Goal: Entertainment & Leisure: Consume media (video, audio)

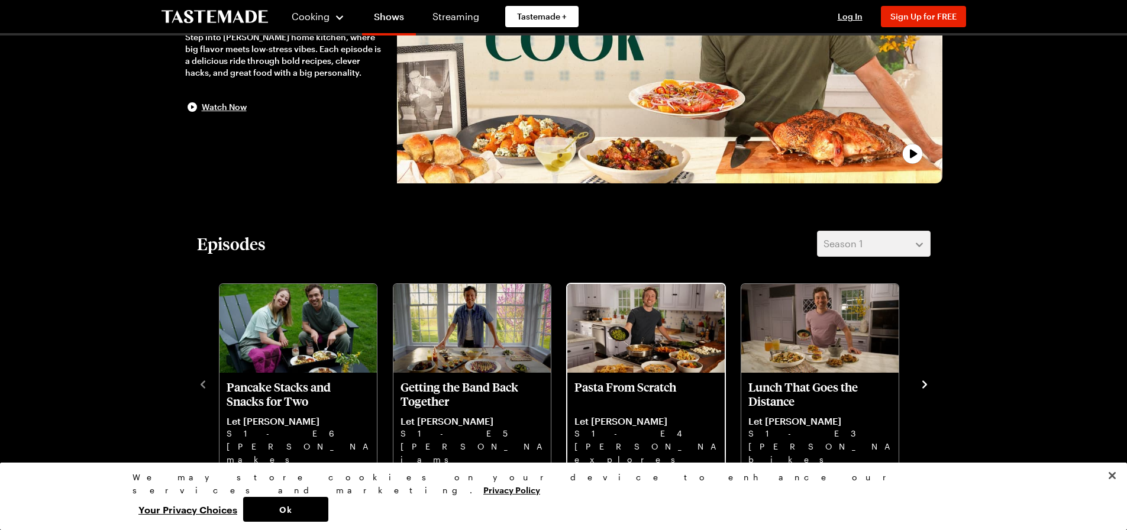
scroll to position [237, 0]
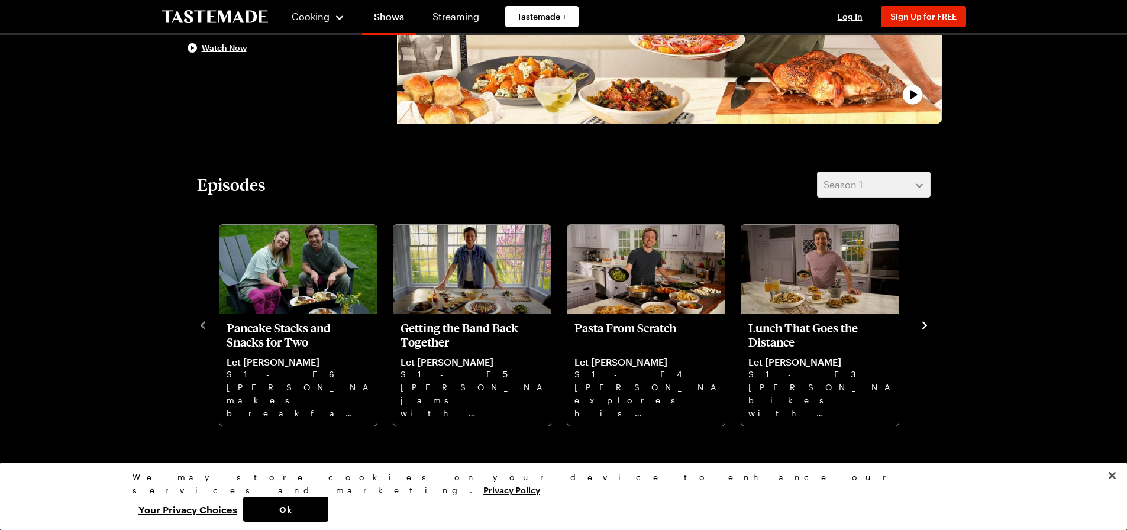
click at [927, 324] on icon "navigate to next item" at bounding box center [925, 325] width 12 height 12
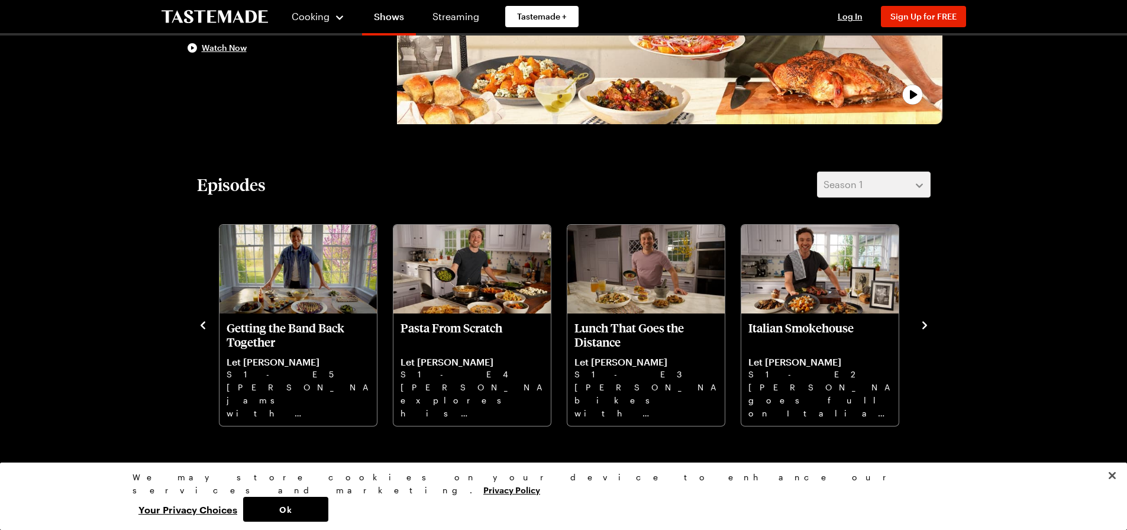
click at [927, 324] on icon "navigate to next item" at bounding box center [925, 325] width 12 height 12
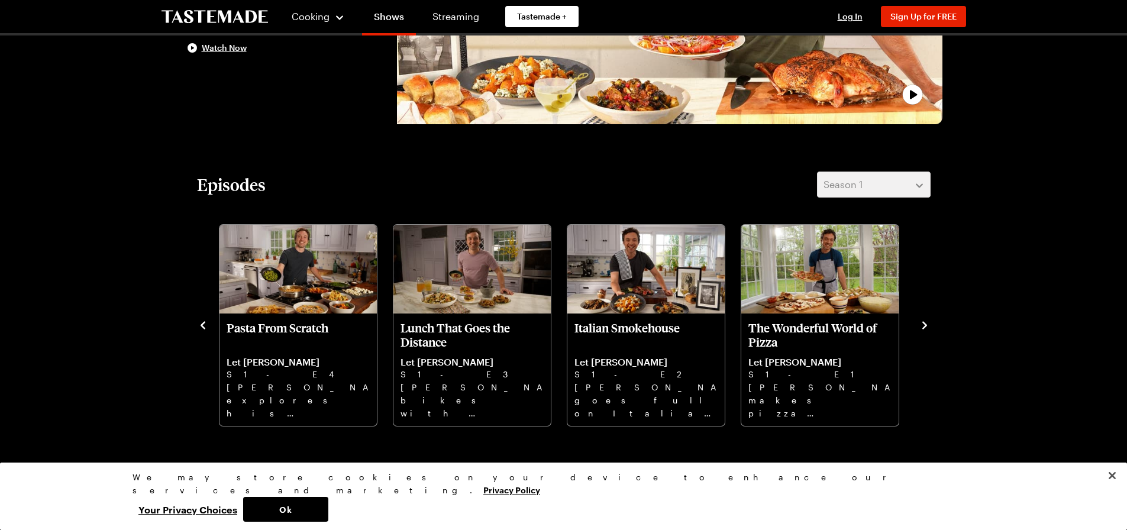
click at [926, 325] on icon "navigate to next item" at bounding box center [924, 325] width 5 height 8
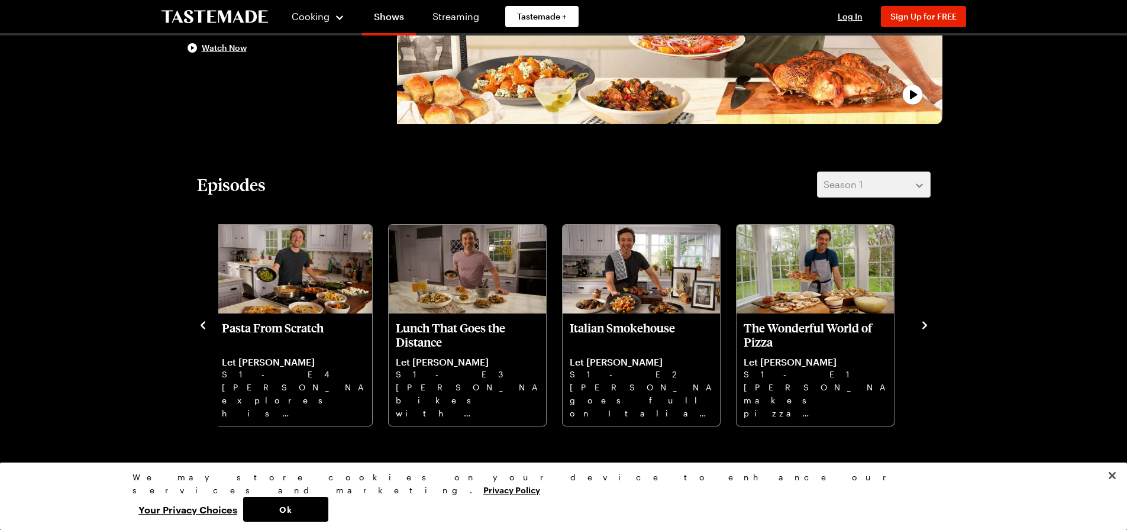
click at [923, 327] on icon "navigate to next item" at bounding box center [924, 325] width 5 height 8
click at [925, 325] on icon "navigate to next item" at bounding box center [924, 325] width 5 height 8
click at [201, 325] on icon "navigate to previous item" at bounding box center [203, 325] width 5 height 8
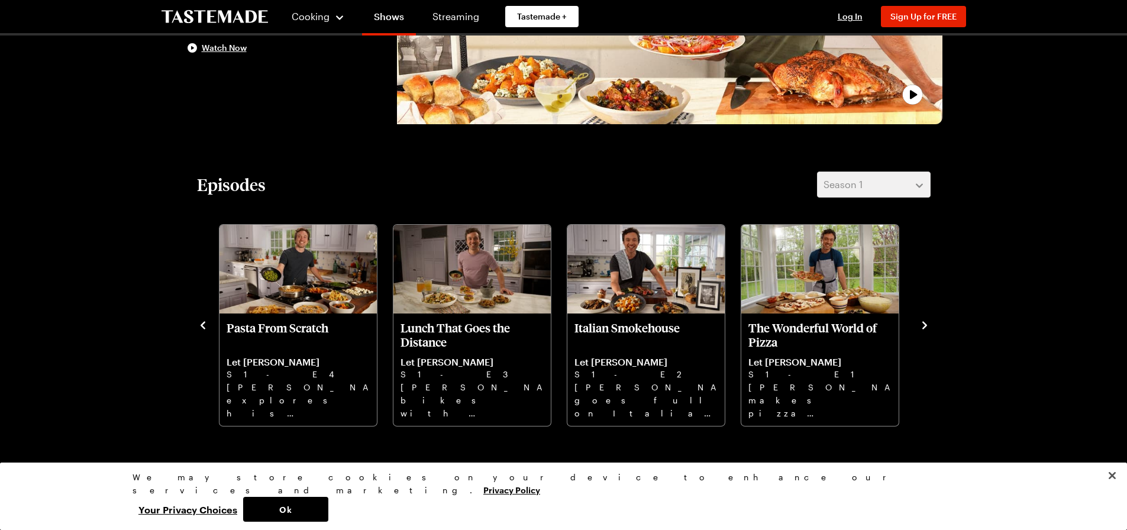
click at [203, 324] on icon "navigate to previous item" at bounding box center [203, 325] width 5 height 8
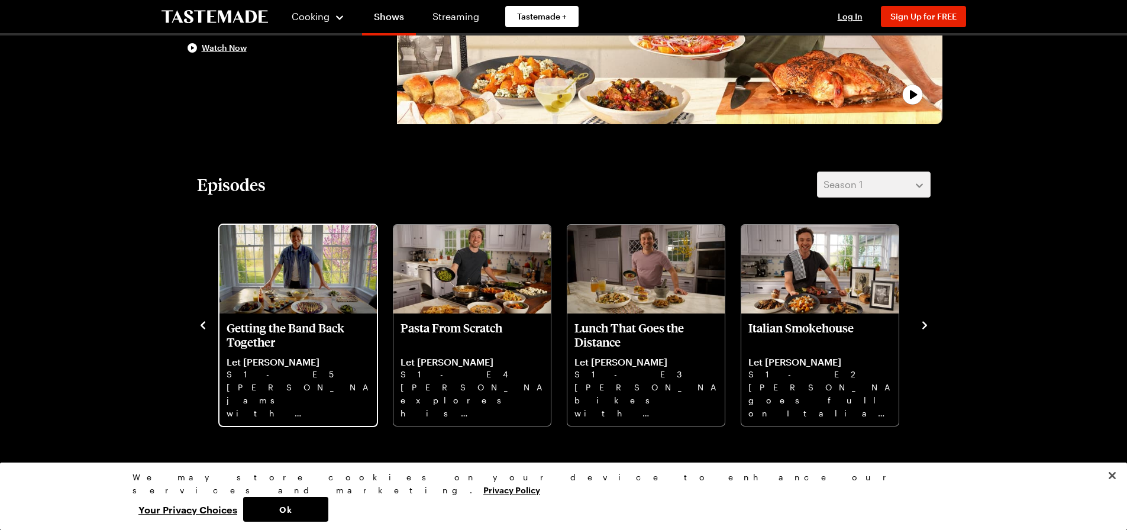
click at [264, 330] on p "Getting the Band Back Together" at bounding box center [298, 335] width 143 height 28
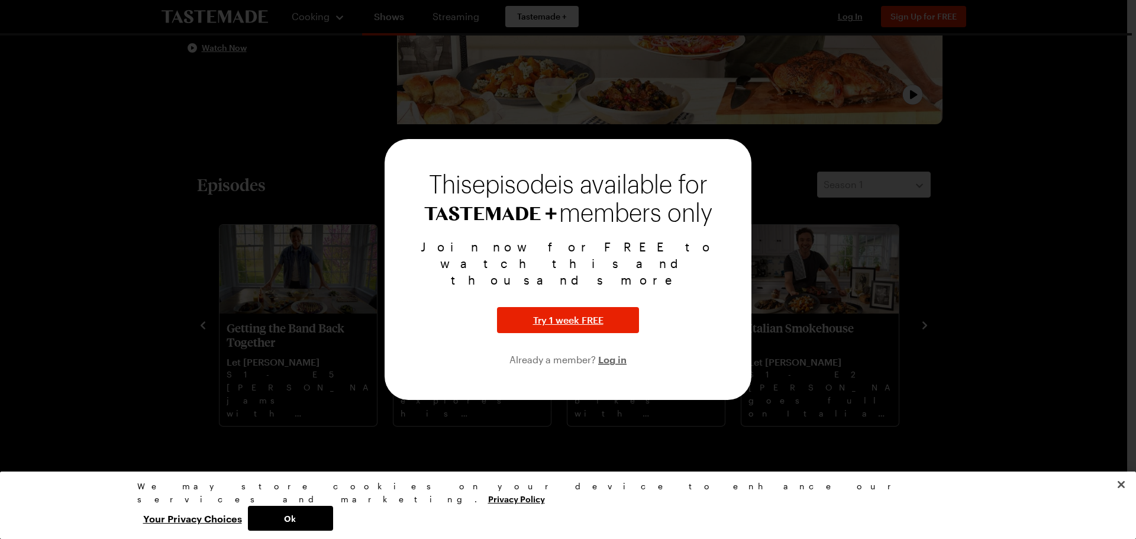
click at [276, 56] on div at bounding box center [568, 269] width 1136 height 539
